Goal: Find specific page/section: Find specific page/section

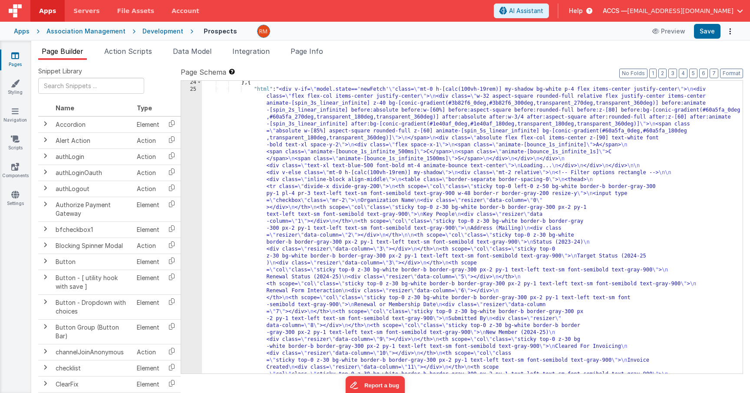
scroll to position [502, 0]
click at [99, 85] on input "text" at bounding box center [91, 86] width 106 height 16
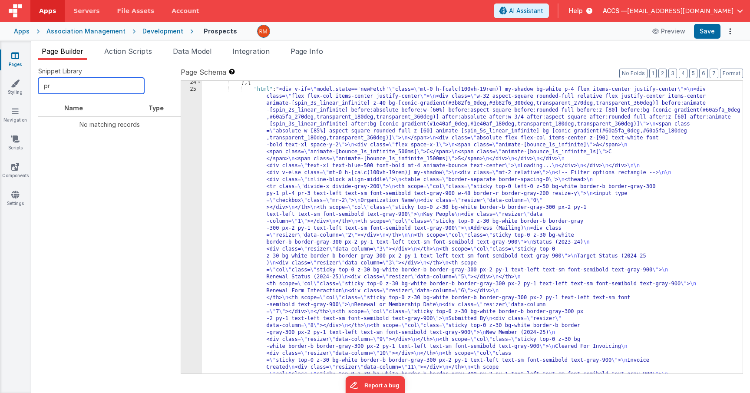
type input "p"
type input "e"
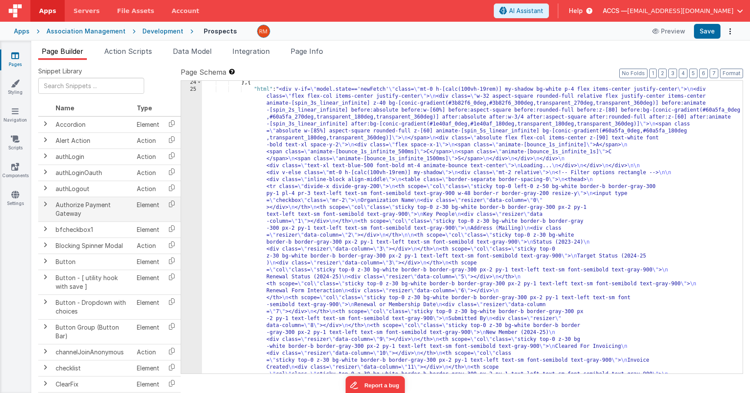
click at [46, 206] on span at bounding box center [45, 204] width 7 height 7
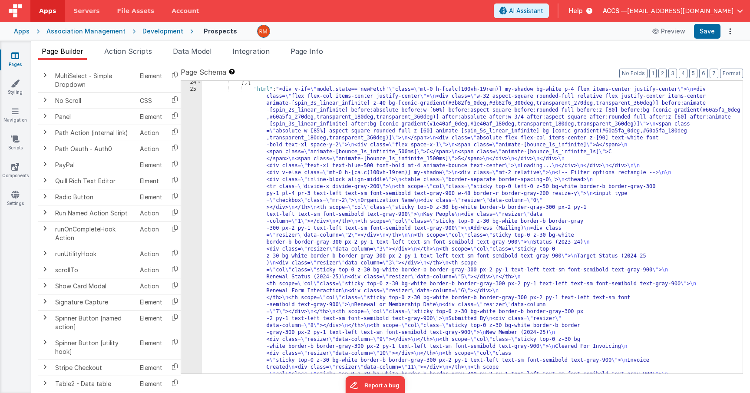
scroll to position [1132, 0]
click at [44, 135] on span at bounding box center [44, 131] width 7 height 7
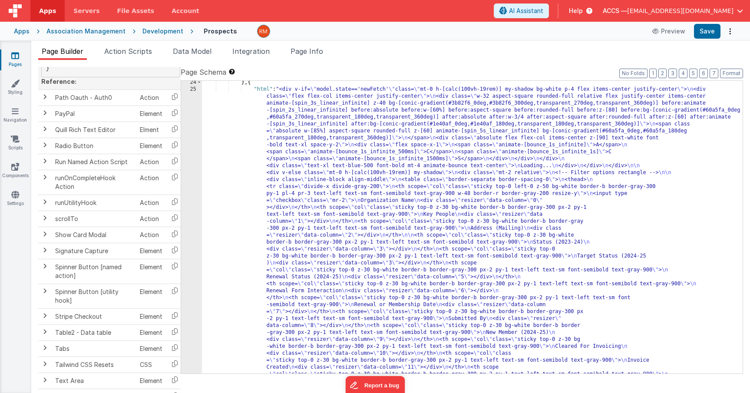
scroll to position [1293, 0]
click at [44, 100] on span at bounding box center [44, 96] width 7 height 7
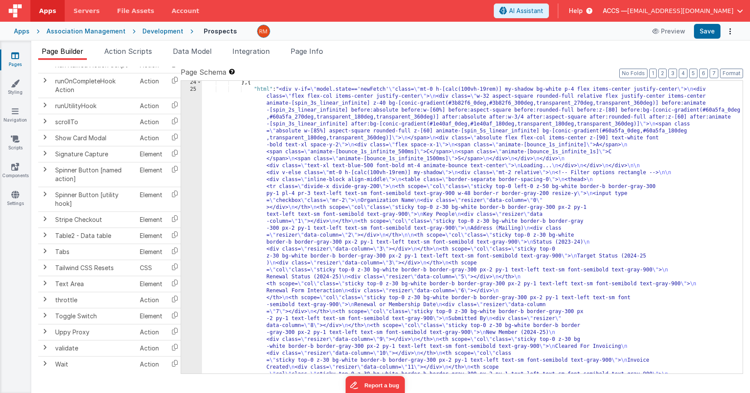
scroll to position [1524, 0]
click at [48, 152] on span at bounding box center [44, 153] width 7 height 7
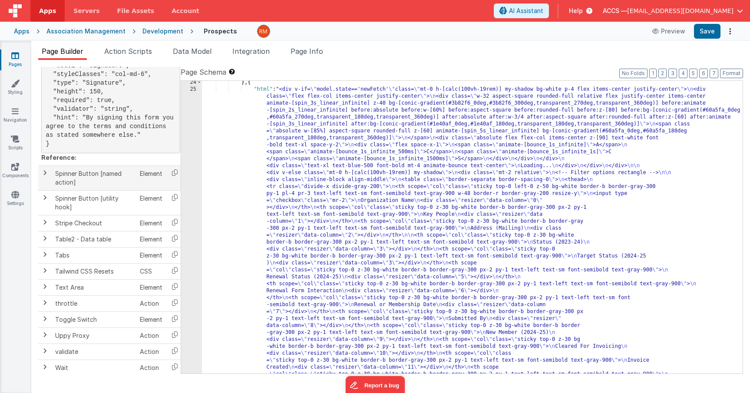
scroll to position [1686, 0]
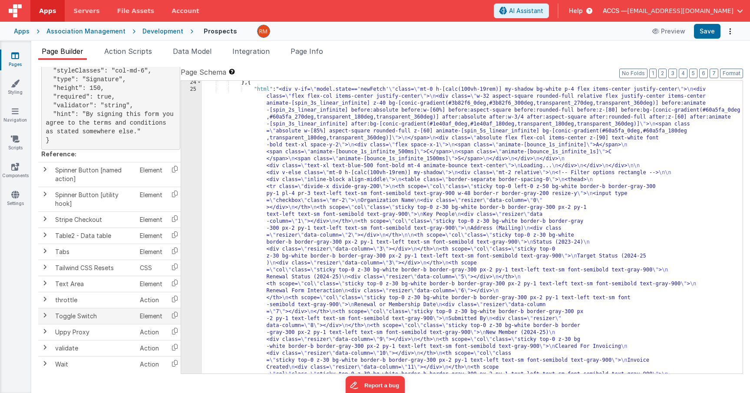
click at [44, 316] on span at bounding box center [44, 315] width 7 height 7
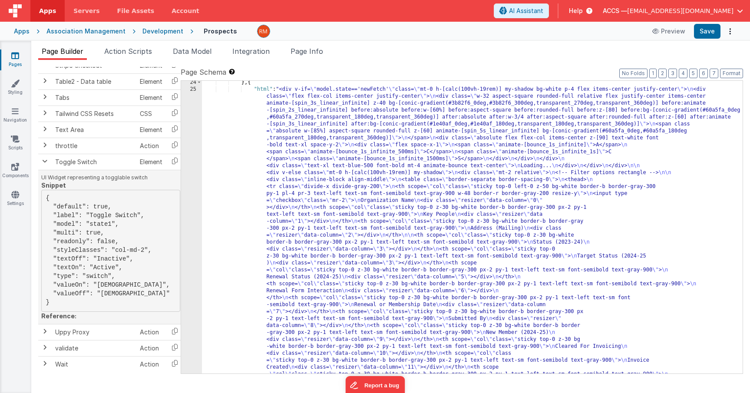
scroll to position [1849, 0]
click at [44, 333] on span at bounding box center [44, 331] width 7 height 7
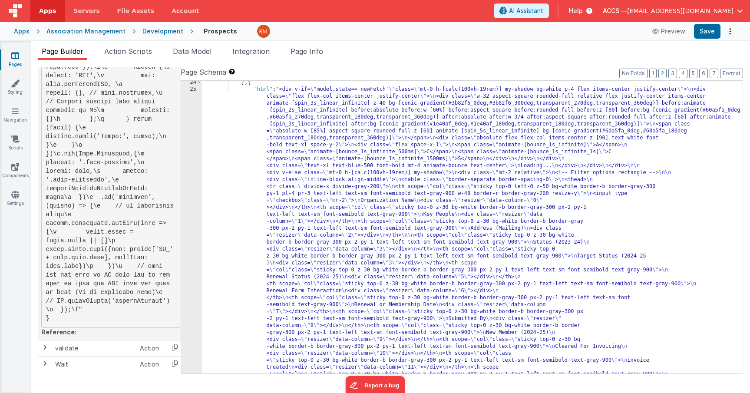
scroll to position [2385, 0]
click at [44, 364] on span at bounding box center [44, 363] width 7 height 7
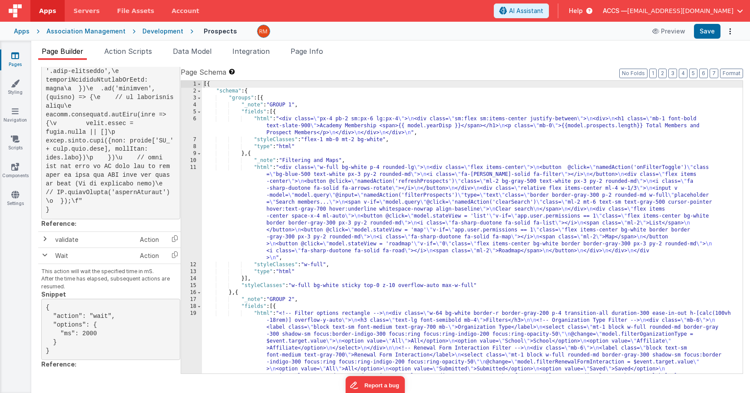
scroll to position [0, 0]
click at [739, 11] on span "button" at bounding box center [740, 11] width 6 height 6
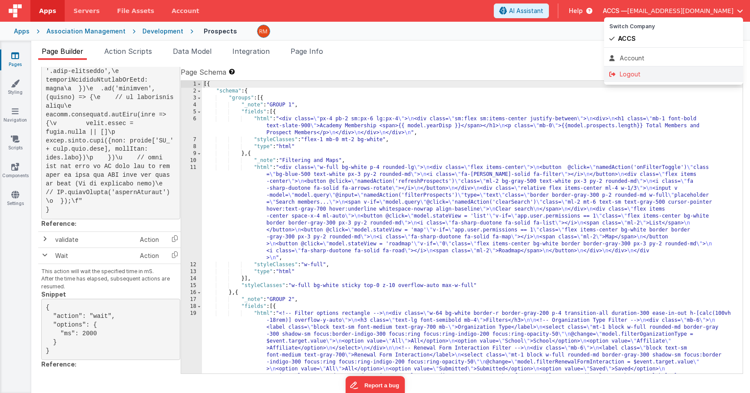
click at [668, 75] on div "Logout" at bounding box center [673, 74] width 129 height 9
